Goal: Navigation & Orientation: Go to known website

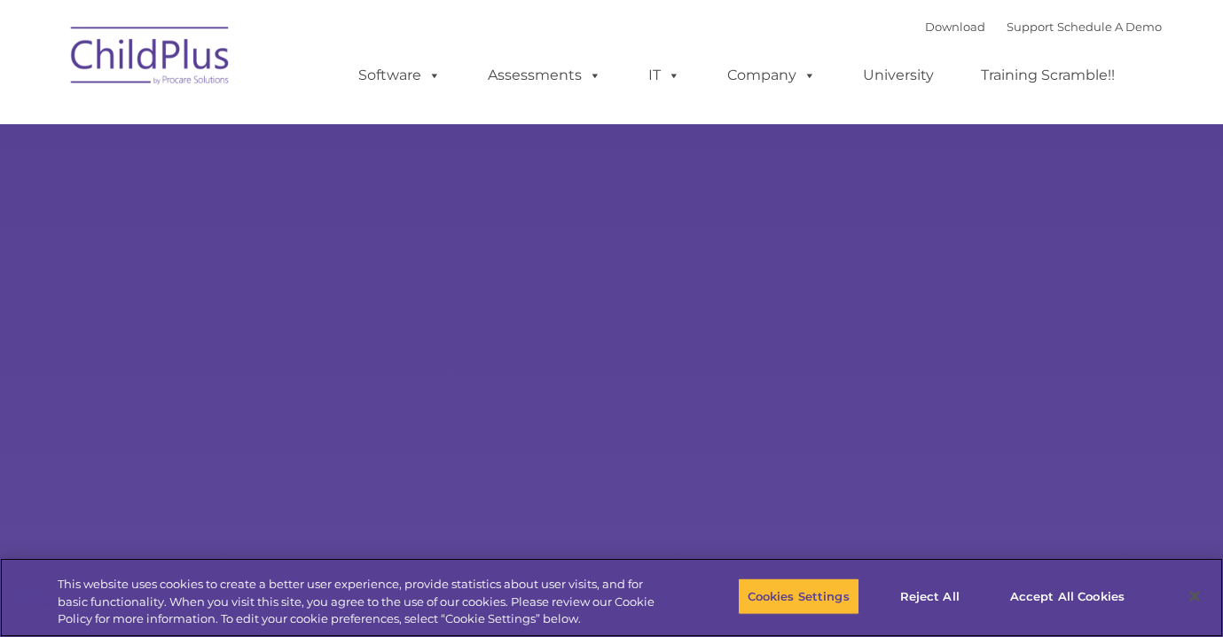
select select "MEDIUM"
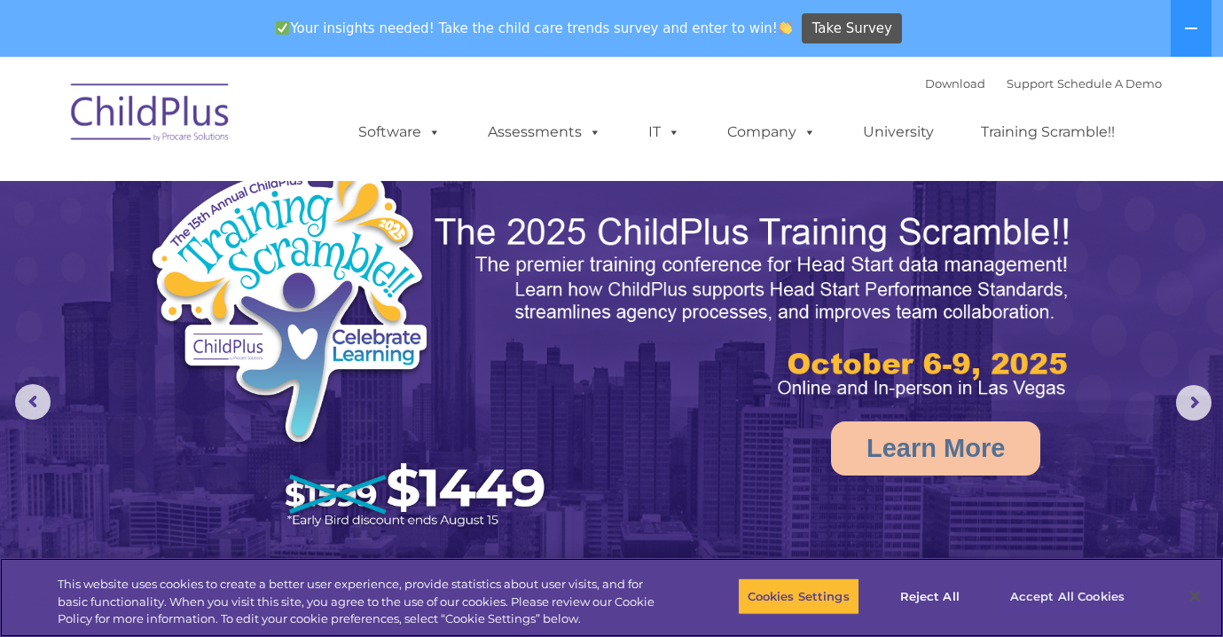
click at [1028, 593] on button "Accept All Cookies" at bounding box center [1068, 596] width 134 height 37
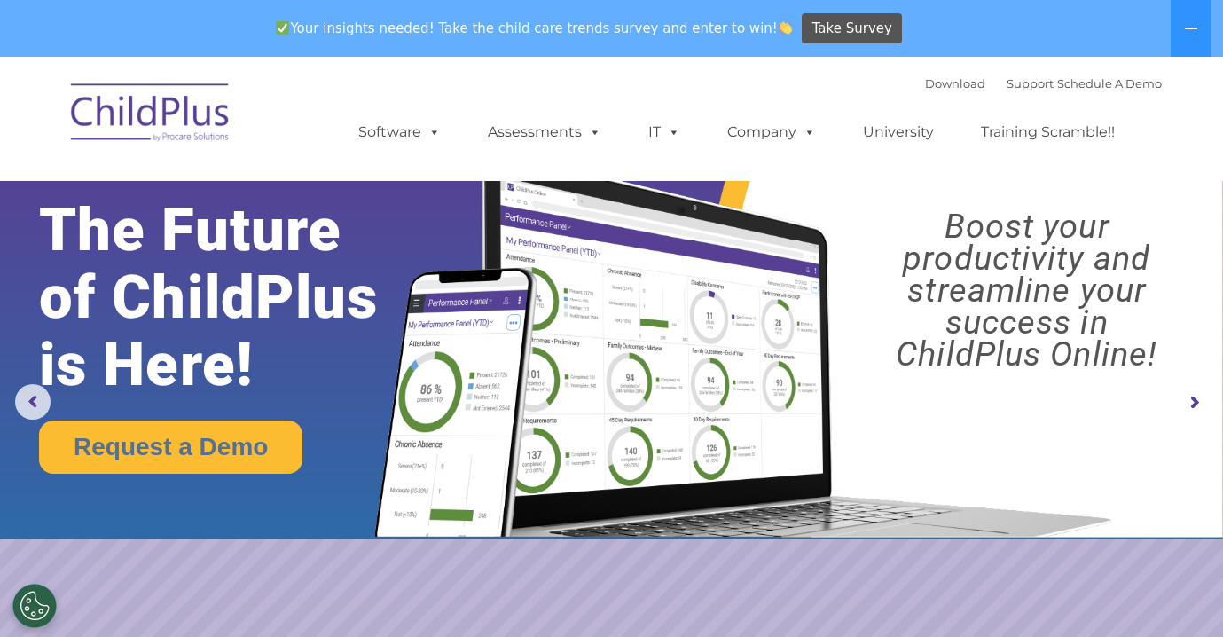
click at [186, 118] on img at bounding box center [150, 115] width 177 height 89
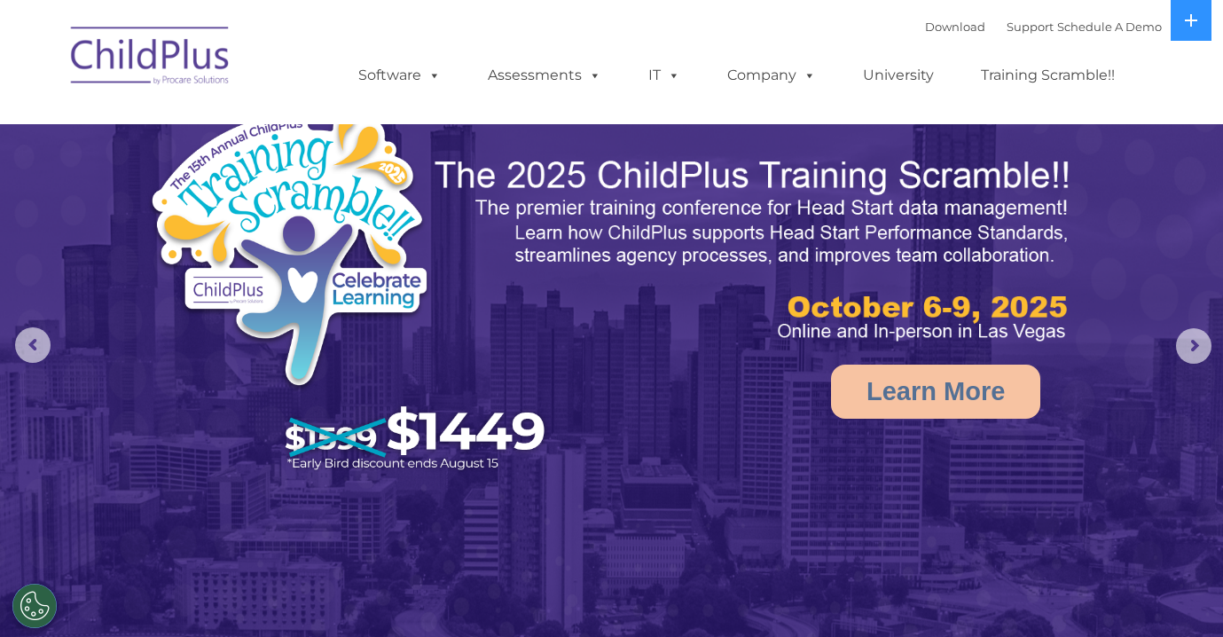
select select "MEDIUM"
